Goal: Navigation & Orientation: Find specific page/section

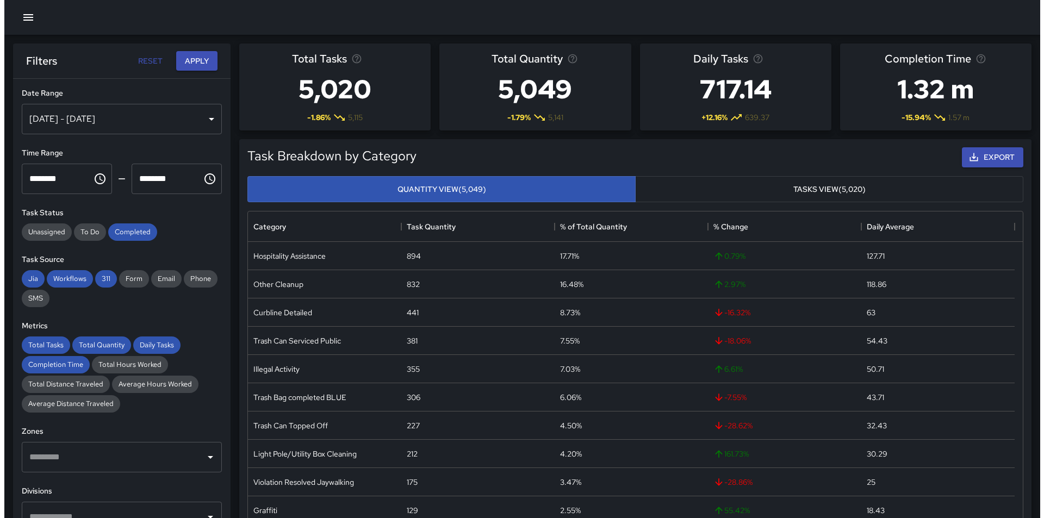
scroll to position [317, 766]
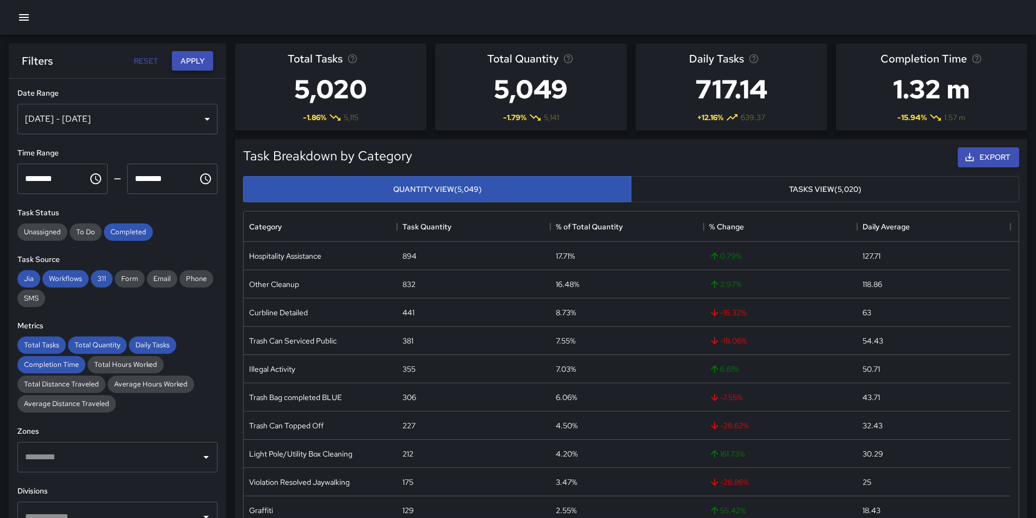
click at [194, 61] on button "Apply" at bounding box center [192, 61] width 41 height 20
click at [27, 19] on icon "button" at bounding box center [23, 17] width 13 height 13
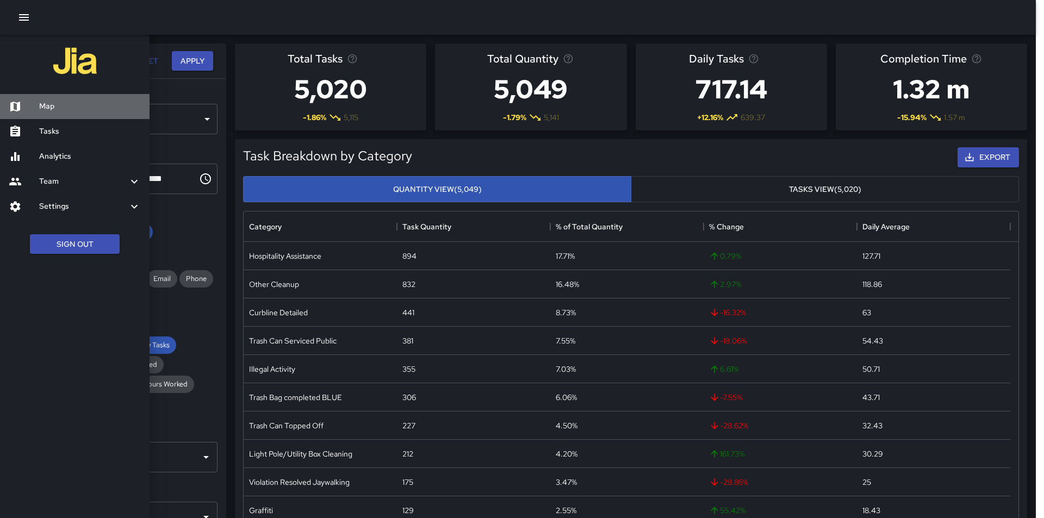
click at [43, 111] on h6 "Map" at bounding box center [90, 107] width 102 height 12
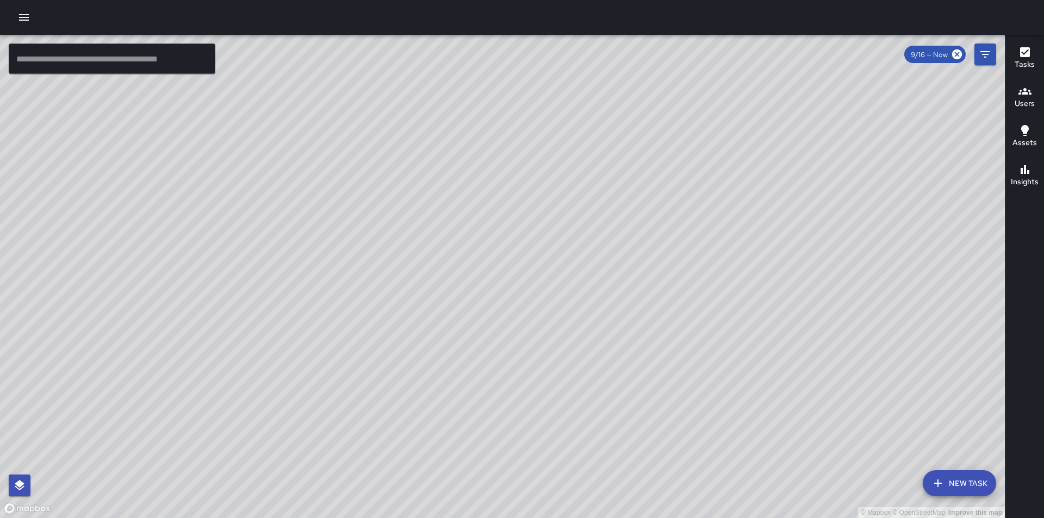
drag, startPoint x: 686, startPoint y: 263, endPoint x: 525, endPoint y: 519, distance: 301.9
click at [525, 518] on html "© Mapbox © OpenStreetMap Improve this map ​ New Task 9/16 — Now Map Layers Task…" at bounding box center [522, 259] width 1044 height 518
drag, startPoint x: 524, startPoint y: 310, endPoint x: 568, endPoint y: 539, distance: 233.0
click at [568, 518] on html "© Mapbox © OpenStreetMap Improve this map ​ New Task 9/16 — Now Map Layers Task…" at bounding box center [522, 259] width 1044 height 518
drag, startPoint x: 735, startPoint y: 461, endPoint x: 375, endPoint y: 123, distance: 493.8
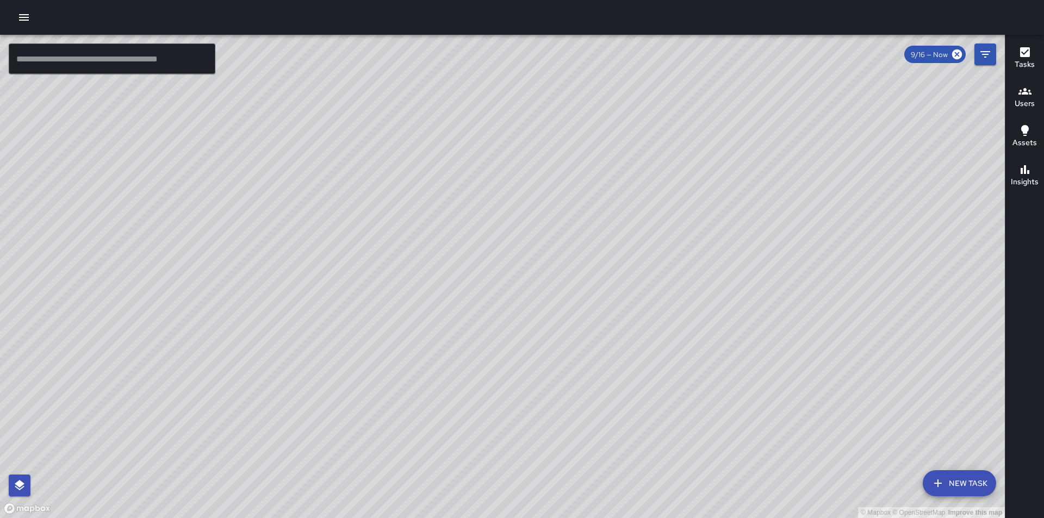
click at [375, 123] on div "© Mapbox © OpenStreetMap Improve this map" at bounding box center [502, 276] width 1005 height 483
drag, startPoint x: 608, startPoint y: 412, endPoint x: 582, endPoint y: 285, distance: 128.9
click at [582, 285] on div "© Mapbox © OpenStreetMap Improve this map" at bounding box center [502, 276] width 1005 height 483
drag, startPoint x: 690, startPoint y: 391, endPoint x: 819, endPoint y: 539, distance: 196.1
click at [819, 518] on html "© Mapbox © OpenStreetMap Improve this map ​ New Task 9/16 — Now Map Layers Task…" at bounding box center [522, 259] width 1044 height 518
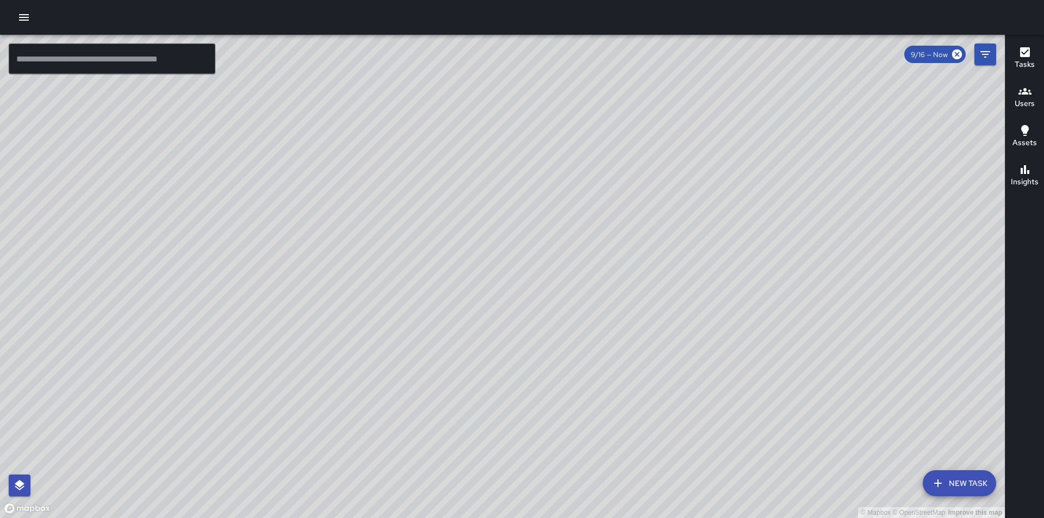
drag, startPoint x: 387, startPoint y: 246, endPoint x: 571, endPoint y: 334, distance: 203.5
click at [487, 427] on div "© Mapbox © OpenStreetMap Improve this map" at bounding box center [502, 276] width 1005 height 483
drag, startPoint x: 583, startPoint y: 428, endPoint x: 444, endPoint y: 262, distance: 216.5
click at [444, 262] on div "© Mapbox © OpenStreetMap Improve this map" at bounding box center [502, 276] width 1005 height 483
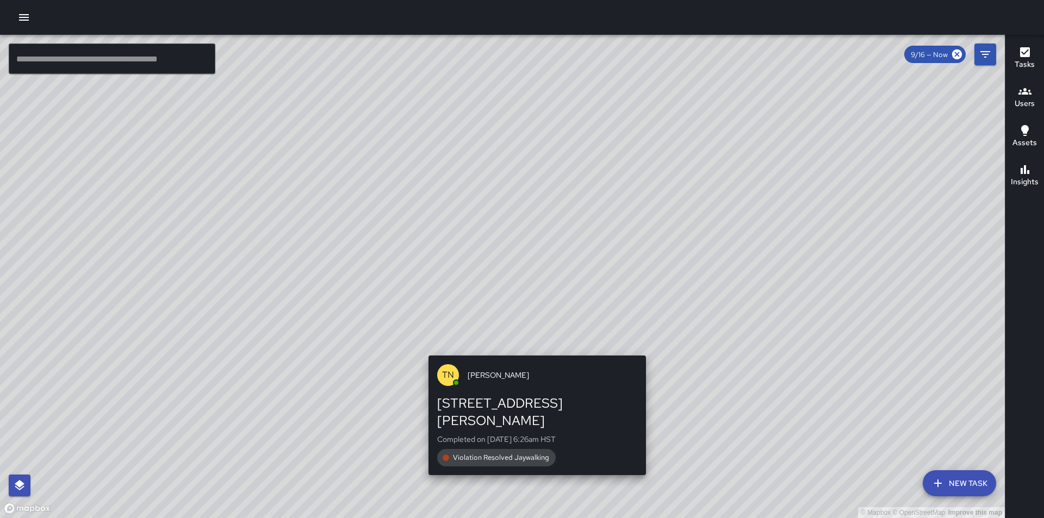
click at [534, 350] on div "© Mapbox © OpenStreetMap Improve this map TN [PERSON_NAME] [STREET_ADDRESS][PER…" at bounding box center [502, 276] width 1005 height 483
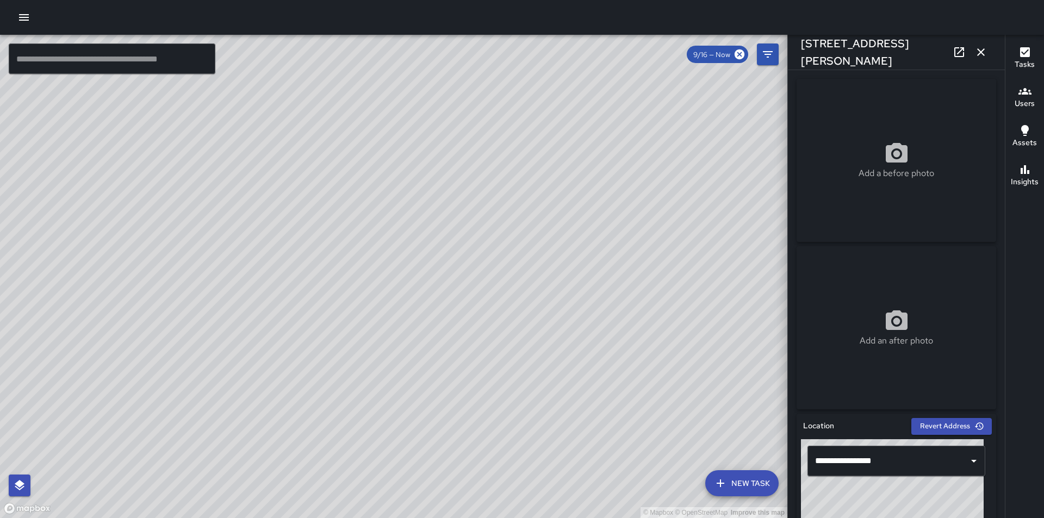
click at [978, 52] on icon "button" at bounding box center [980, 52] width 13 height 13
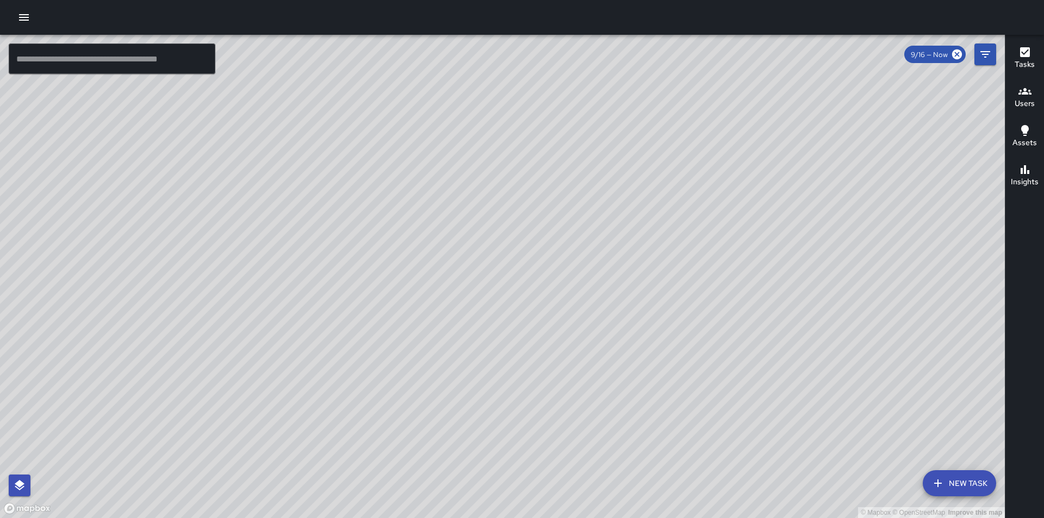
drag, startPoint x: 503, startPoint y: 203, endPoint x: 521, endPoint y: 477, distance: 274.6
click at [521, 477] on div "© Mapbox © OpenStreetMap Improve this map" at bounding box center [502, 276] width 1005 height 483
drag, startPoint x: 377, startPoint y: 197, endPoint x: 415, endPoint y: 302, distance: 111.1
click at [415, 302] on div "© Mapbox © OpenStreetMap Improve this map" at bounding box center [502, 276] width 1005 height 483
click at [957, 55] on icon at bounding box center [957, 54] width 10 height 10
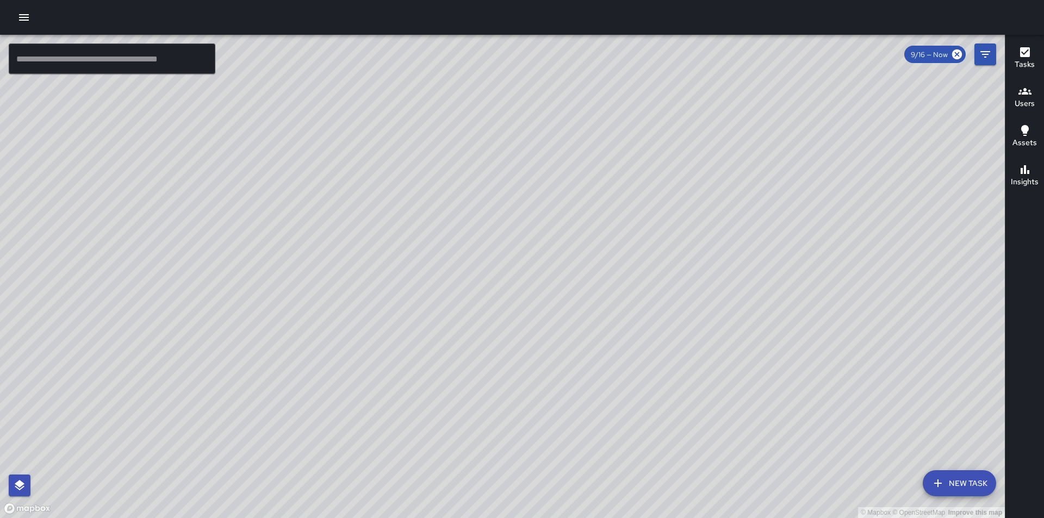
drag, startPoint x: 744, startPoint y: 306, endPoint x: 401, endPoint y: 382, distance: 351.9
click at [401, 382] on div "© Mapbox © OpenStreetMap Improve this map" at bounding box center [502, 276] width 1005 height 483
